Goal: Download file/media

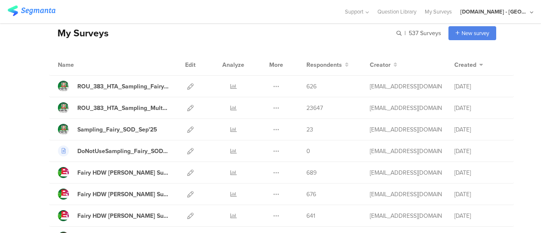
scroll to position [85, 0]
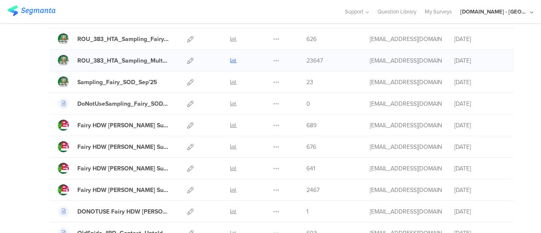
click at [230, 60] on icon at bounding box center [233, 60] width 6 height 6
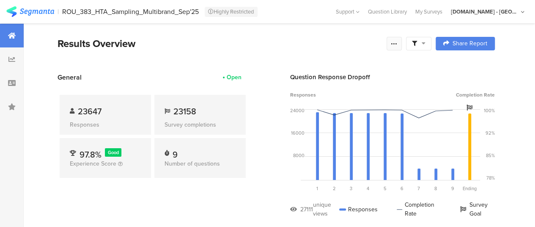
click at [397, 46] on icon at bounding box center [394, 43] width 7 height 7
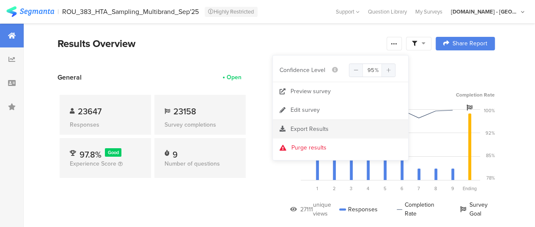
click at [289, 128] on div "Export Results" at bounding box center [340, 129] width 135 height 8
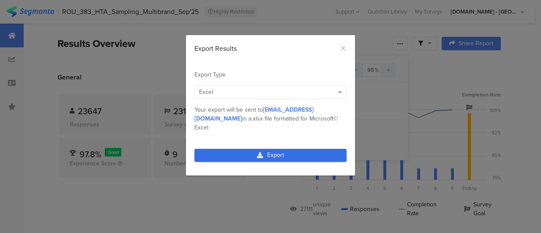
click at [271, 149] on link "Export" at bounding box center [270, 155] width 152 height 13
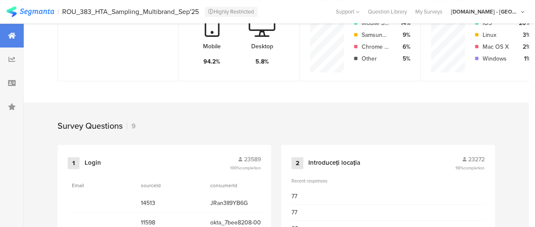
scroll to position [300, 0]
